Goal: Task Accomplishment & Management: Complete application form

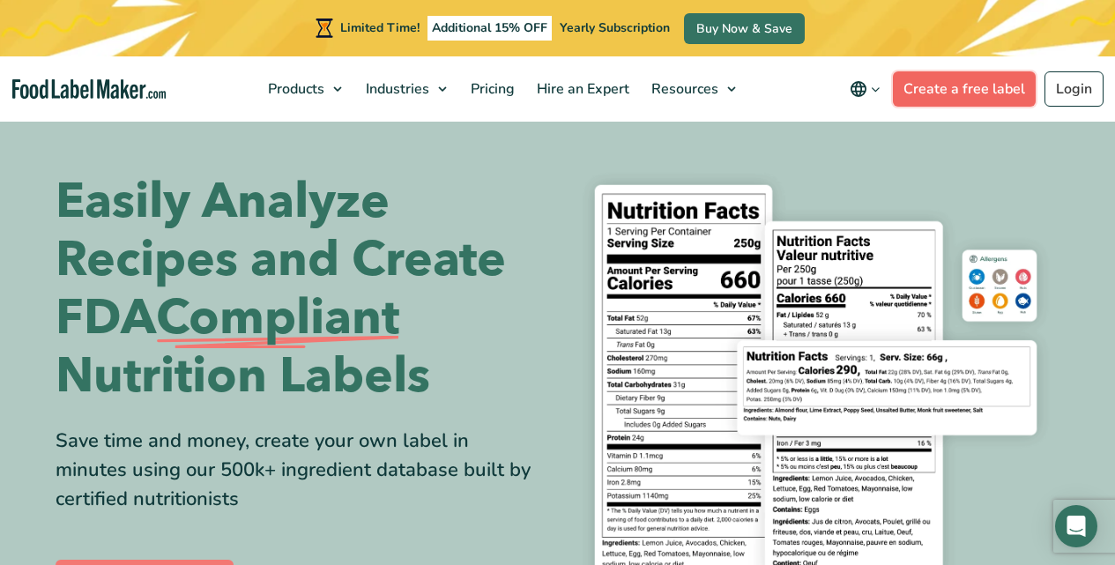
click at [958, 93] on link "Create a free label" at bounding box center [964, 88] width 143 height 35
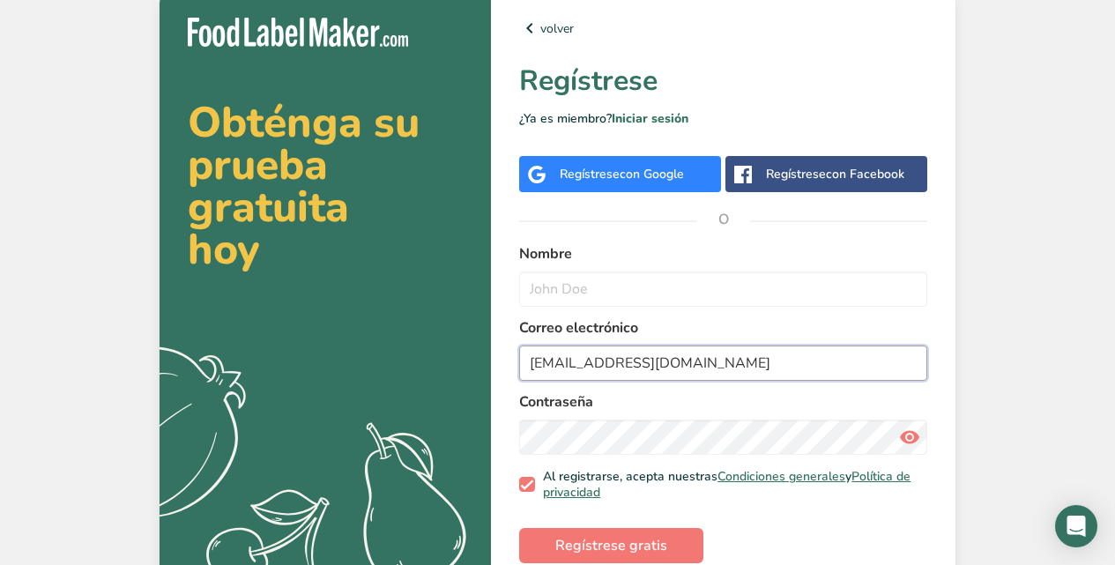
click at [590, 364] on input "cotuafactory@gmail.com" at bounding box center [723, 362] width 408 height 35
click at [608, 365] on input "cotuafactory@gmail.com" at bounding box center [723, 362] width 408 height 35
drag, startPoint x: 607, startPoint y: 365, endPoint x: 477, endPoint y: 363, distance: 130.4
click at [477, 363] on section "Obténga su prueba gratuita hoy .a{fill:#f5f3ed;} volver Regístrese ¿Ya es miemb…" at bounding box center [557, 303] width 796 height 629
type input "manda2901@gmail.com"
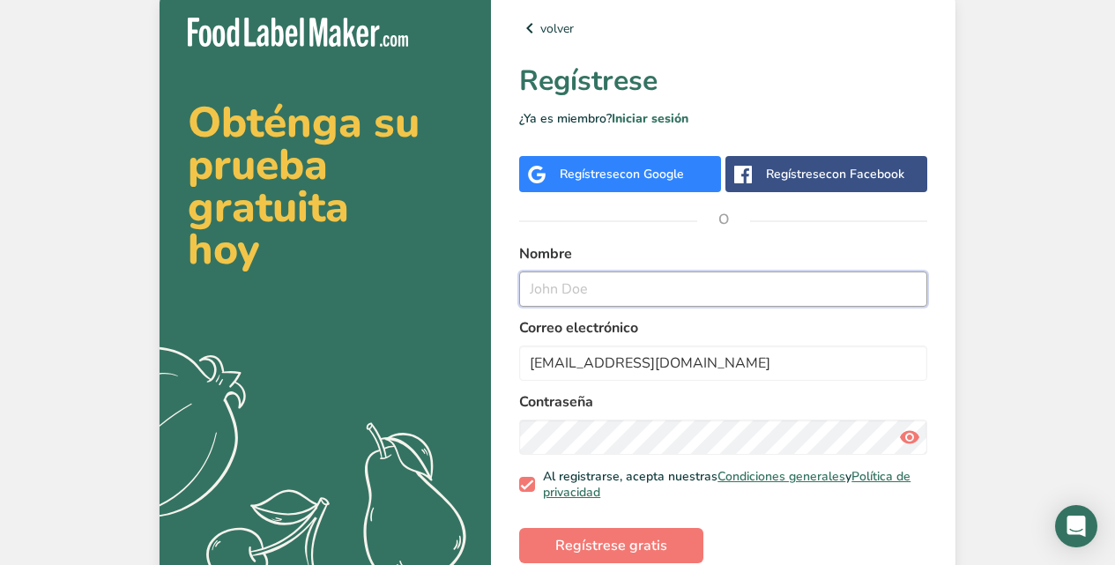
click at [680, 296] on input "text" at bounding box center [723, 288] width 408 height 35
type input "maria"
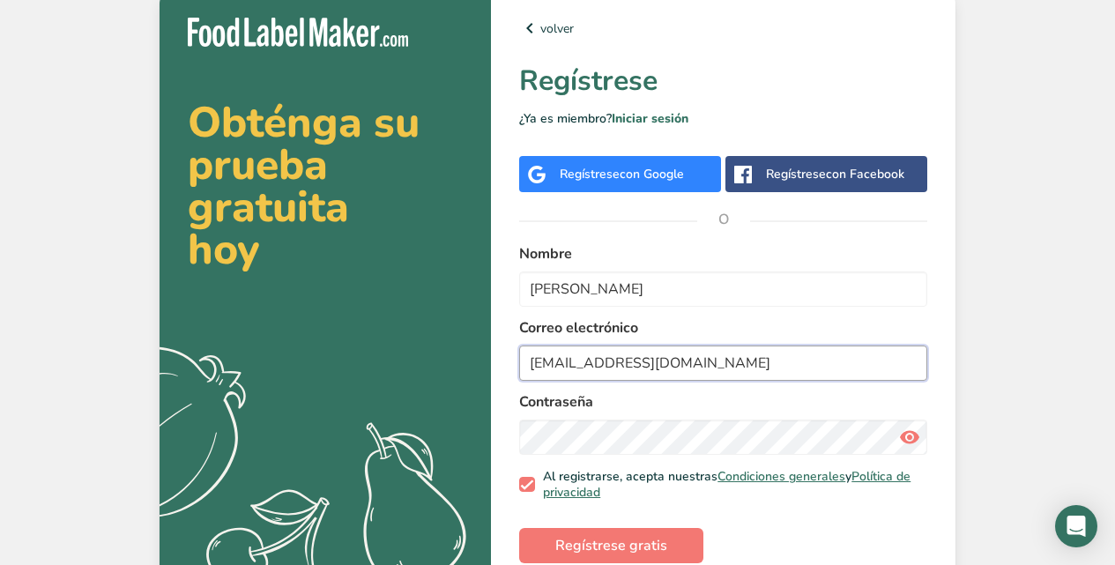
click at [604, 361] on input "manda2901@gmail.com" at bounding box center [723, 362] width 408 height 35
type input "manda2901p@gmail.com"
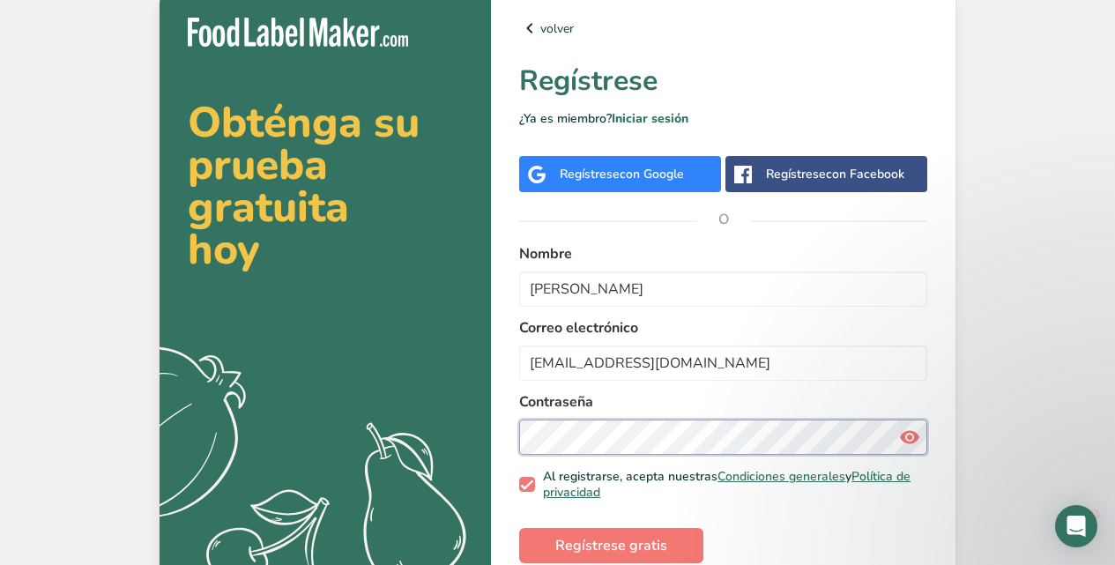
click at [454, 434] on section "Obténga su prueba gratuita hoy .a{fill:#f5f3ed;} volver Regístrese ¿Ya es miemb…" at bounding box center [557, 303] width 796 height 629
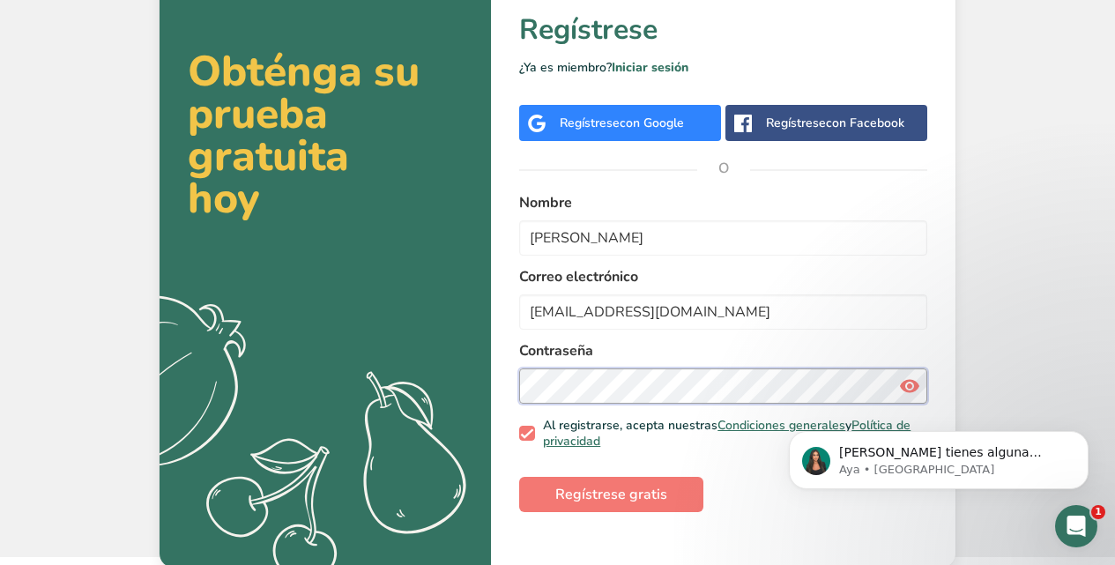
scroll to position [54, 0]
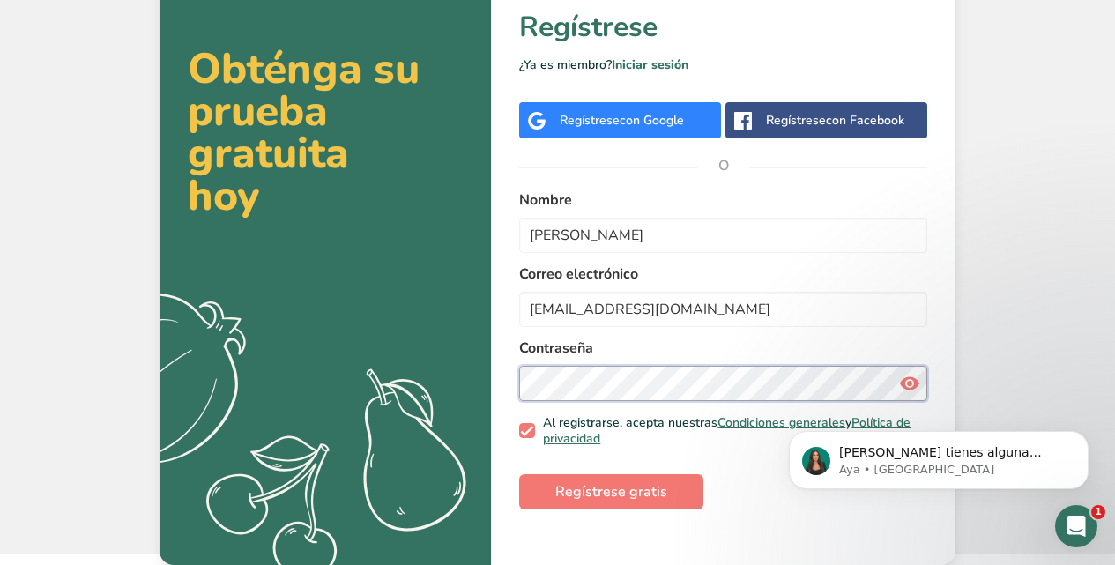
click at [471, 397] on section "Obténga su prueba gratuita hoy .a{fill:#f5f3ed;} volver Regístrese ¿Ya es miemb…" at bounding box center [557, 250] width 796 height 629
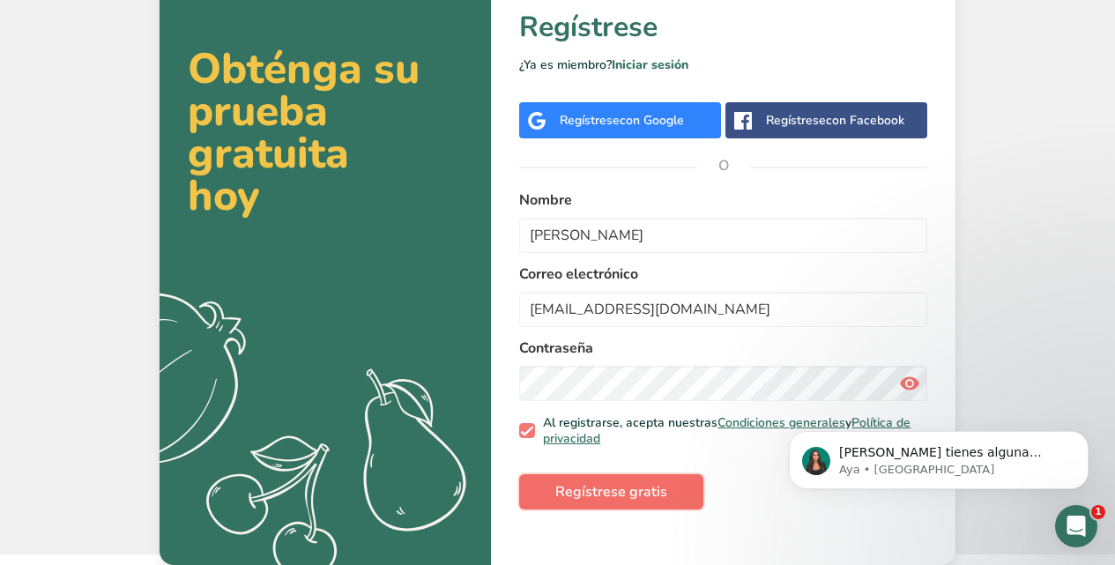
click at [582, 485] on span "Regístrese gratis" at bounding box center [611, 491] width 112 height 21
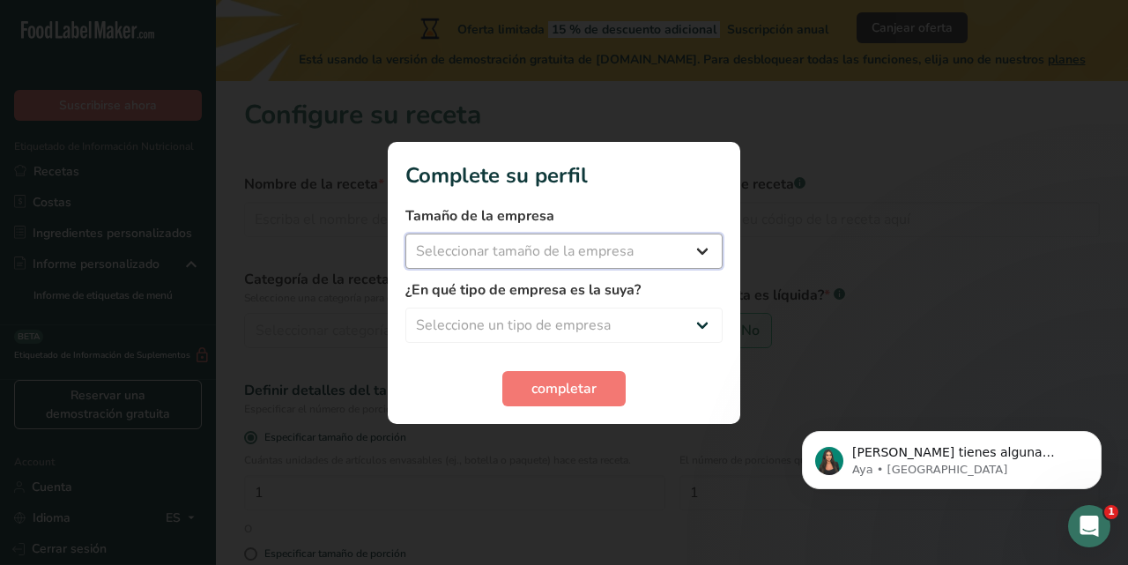
click at [703, 251] on select "Seleccionar tamaño de la empresa Menos de 10 empleados De 10 a 50 empleados De …" at bounding box center [563, 250] width 317 height 35
select select "1"
click at [405, 233] on select "Seleccionar tamaño de la empresa Menos de 10 empleados De 10 a 50 empleados De …" at bounding box center [563, 250] width 317 height 35
click at [691, 326] on select "Seleccione un tipo de empresa Fabricante de alimentos envasados Restaurante y c…" at bounding box center [563, 325] width 317 height 35
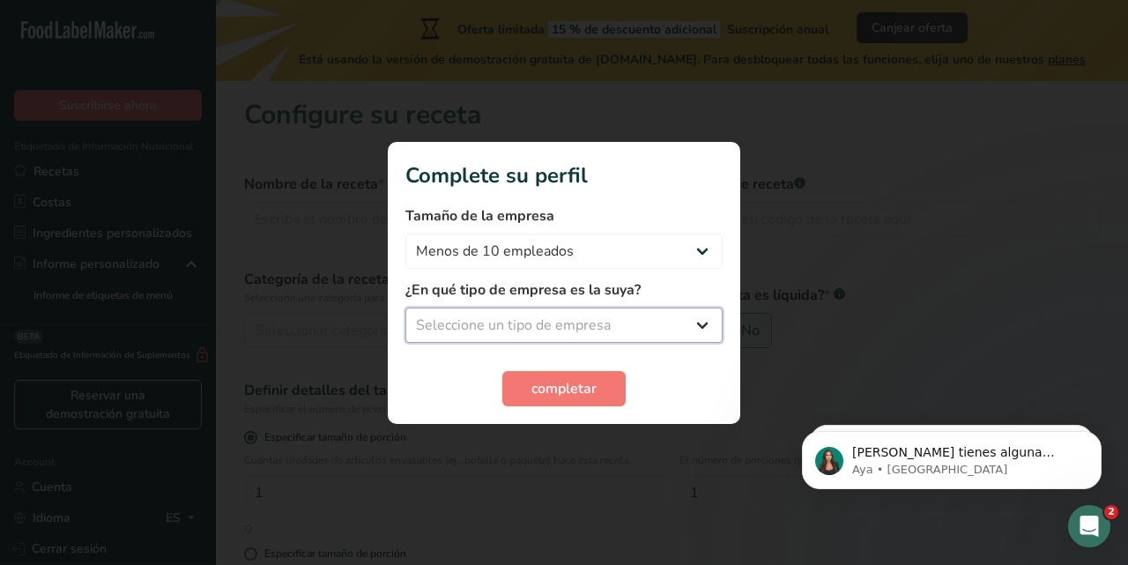
select select "1"
click at [405, 308] on select "Seleccione un tipo de empresa Fabricante de alimentos envasados Restaurante y c…" at bounding box center [563, 325] width 317 height 35
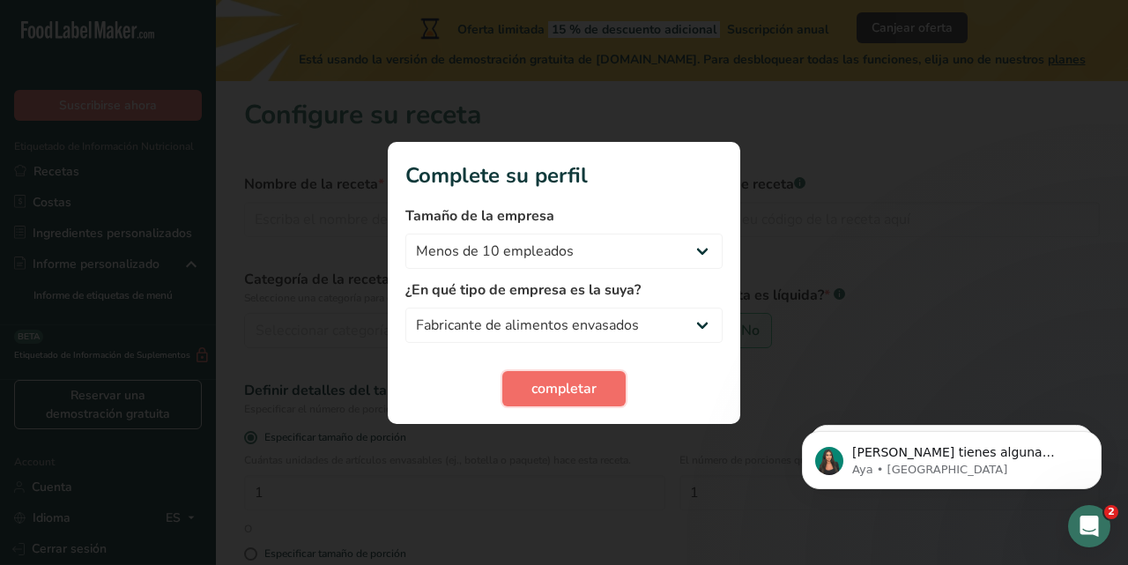
click at [575, 389] on span "completar" at bounding box center [563, 388] width 65 height 21
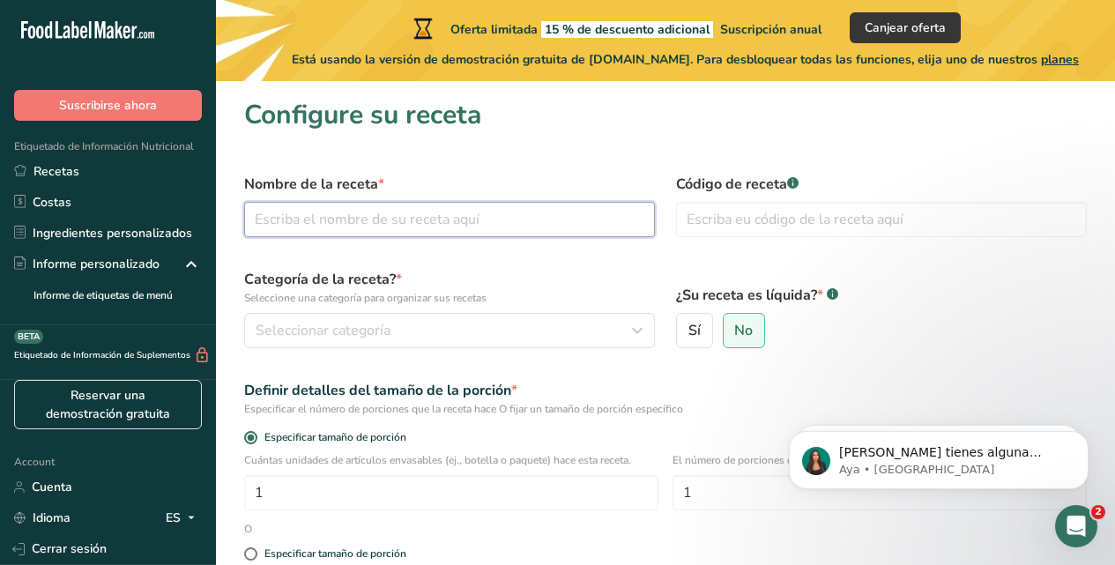
click at [396, 224] on input "text" at bounding box center [449, 219] width 411 height 35
type input "CHIMICHURRI"
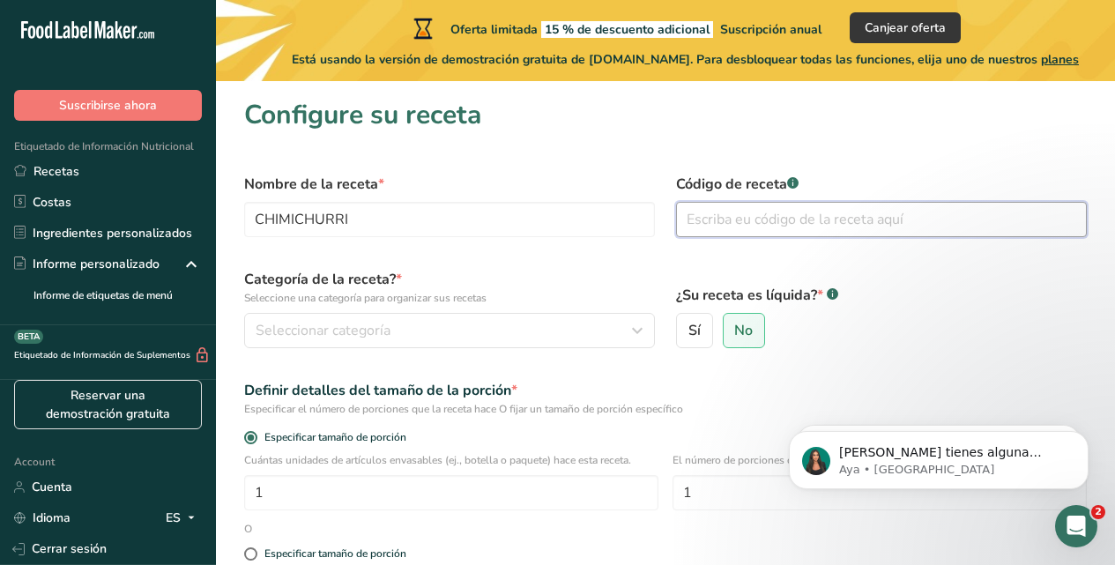
click at [885, 226] on input "text" at bounding box center [881, 219] width 411 height 35
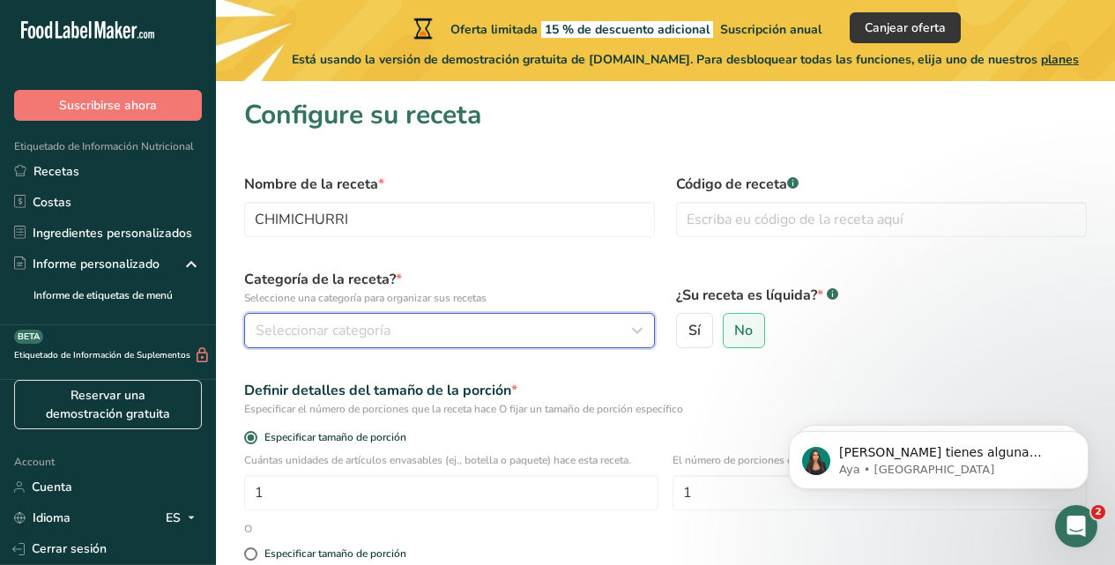
click at [419, 330] on div "Seleccionar categoría" at bounding box center [444, 330] width 377 height 21
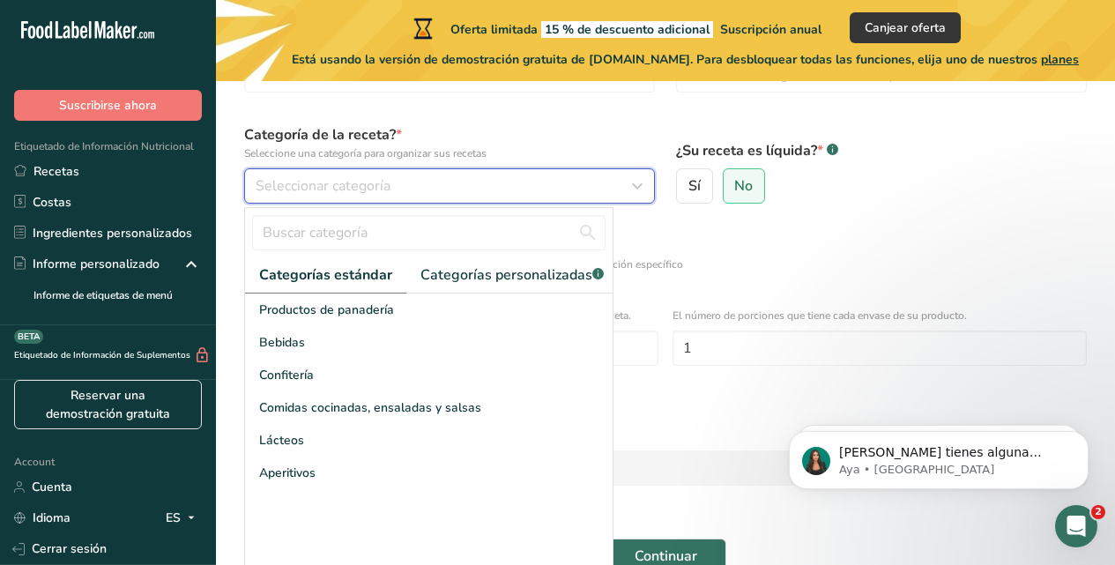
scroll to position [150, 0]
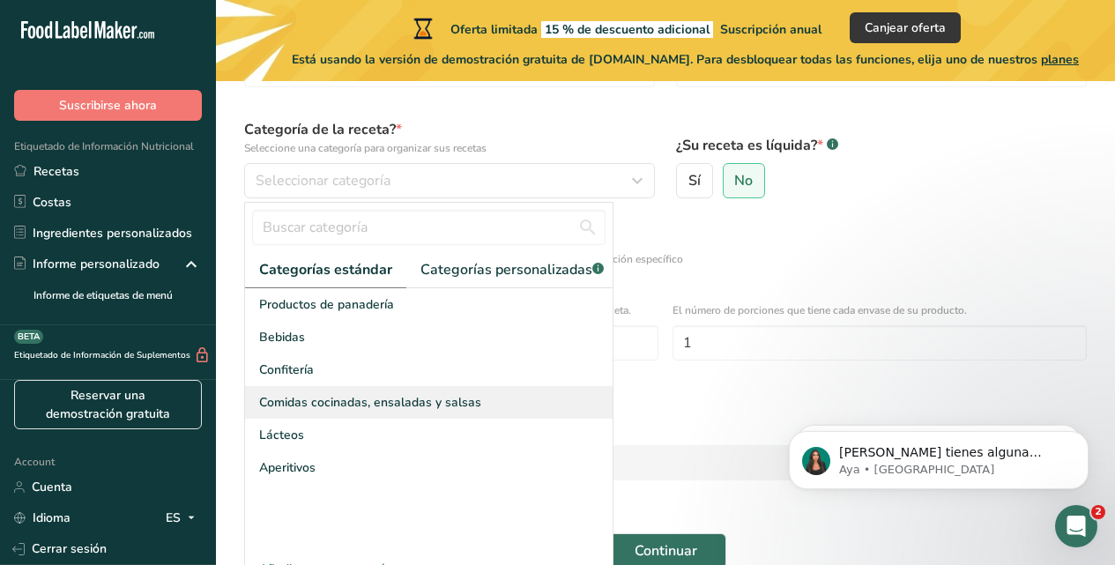
click at [430, 411] on span "Comidas cocinadas, ensaladas y salsas" at bounding box center [370, 402] width 222 height 19
